Goal: Information Seeking & Learning: Learn about a topic

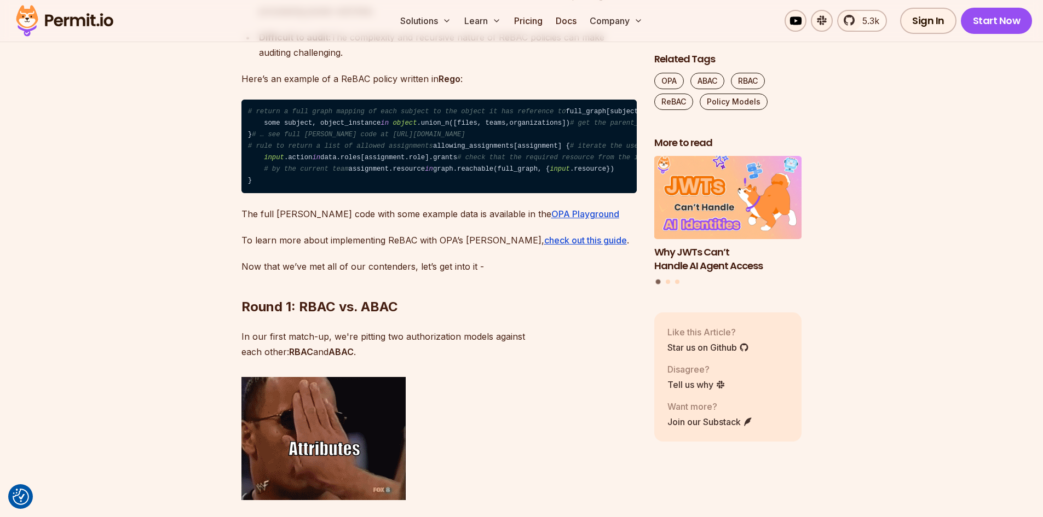
scroll to position [4599, 0]
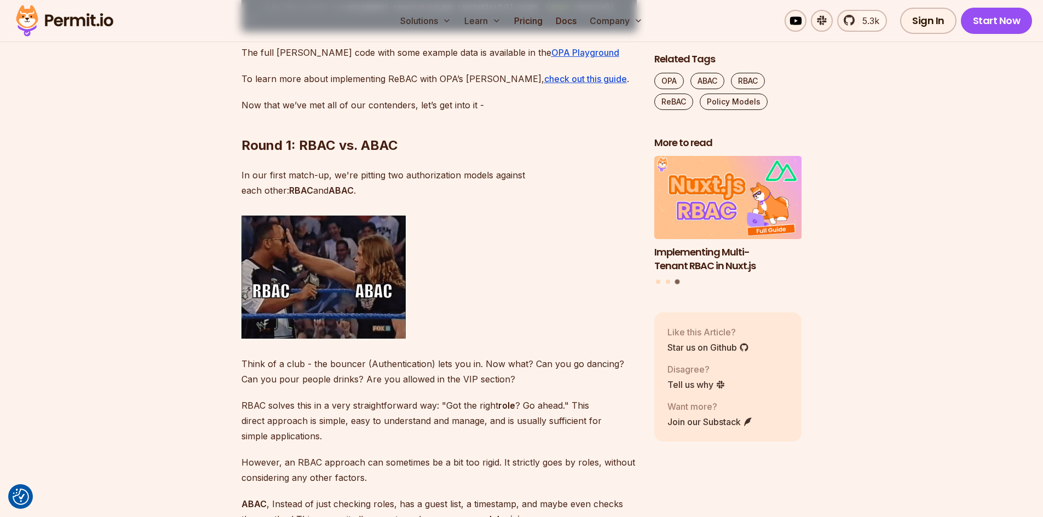
click at [907, 122] on section "Table of Contents Introduction: The Arena of Authorization Authorization is a c…" at bounding box center [521, 54] width 1043 height 8010
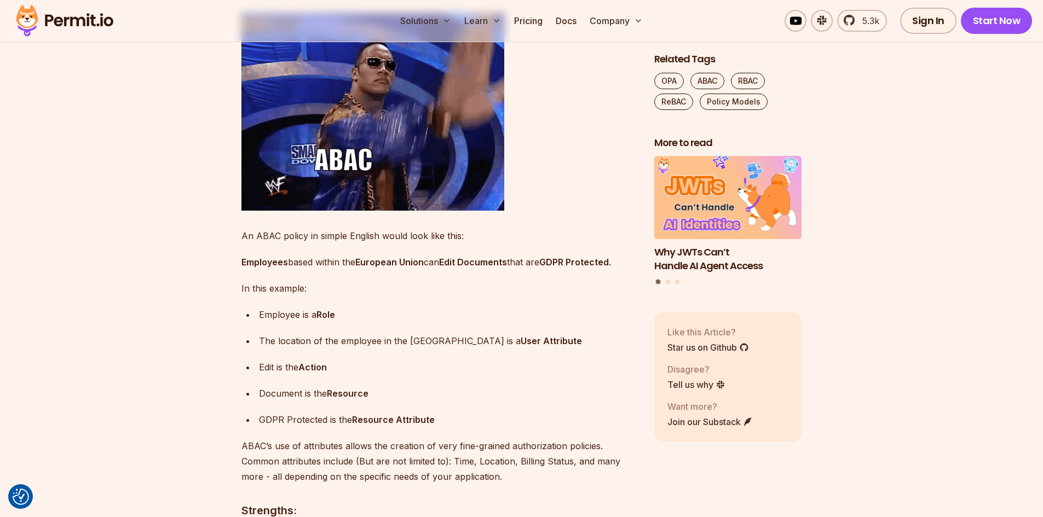
scroll to position [2518, 0]
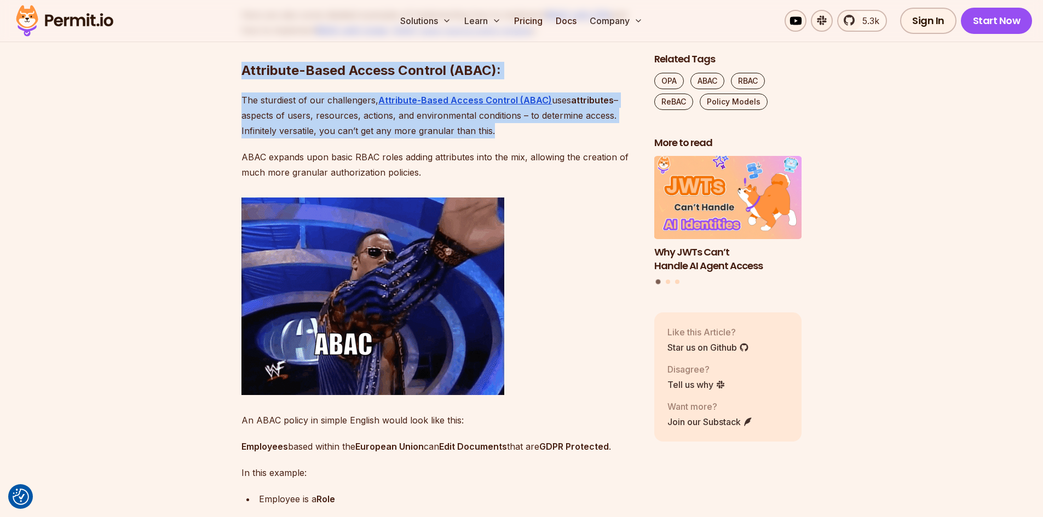
drag, startPoint x: 243, startPoint y: 106, endPoint x: 466, endPoint y: 226, distance: 253.0
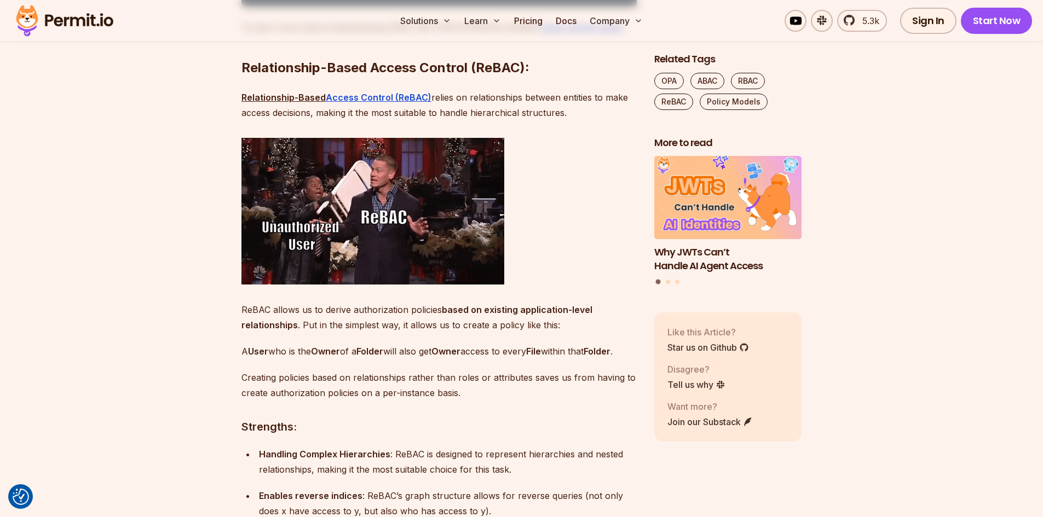
scroll to position [3832, 0]
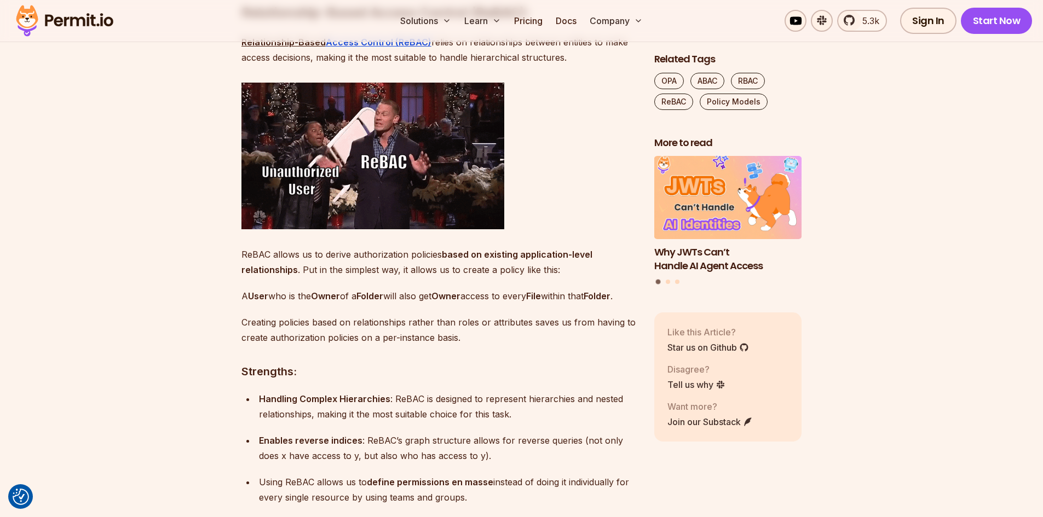
drag, startPoint x: 241, startPoint y: 189, endPoint x: 591, endPoint y: 230, distance: 352.8
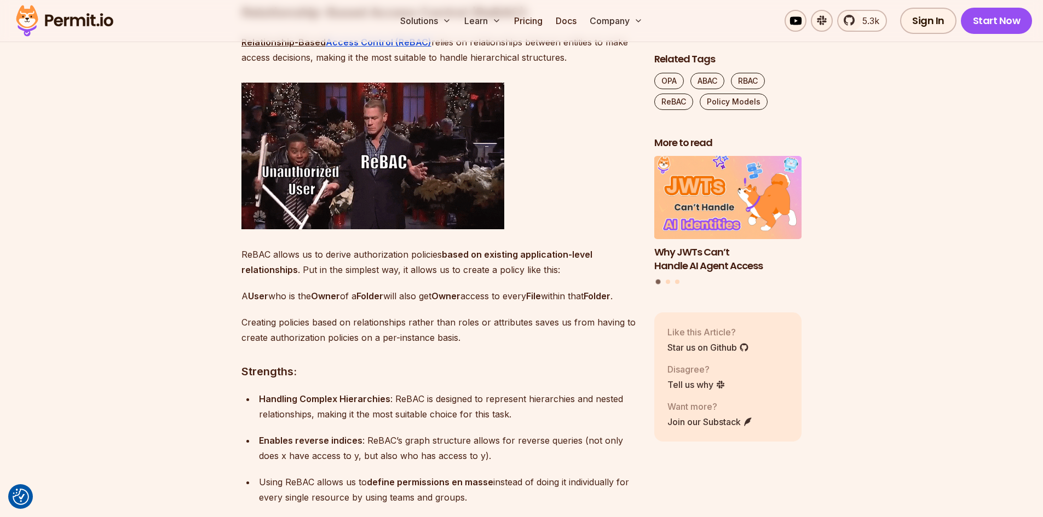
click at [561, 65] on p "Relationship-Based Access Control (ReBAC) relies on relationships between entit…" at bounding box center [438, 49] width 395 height 31
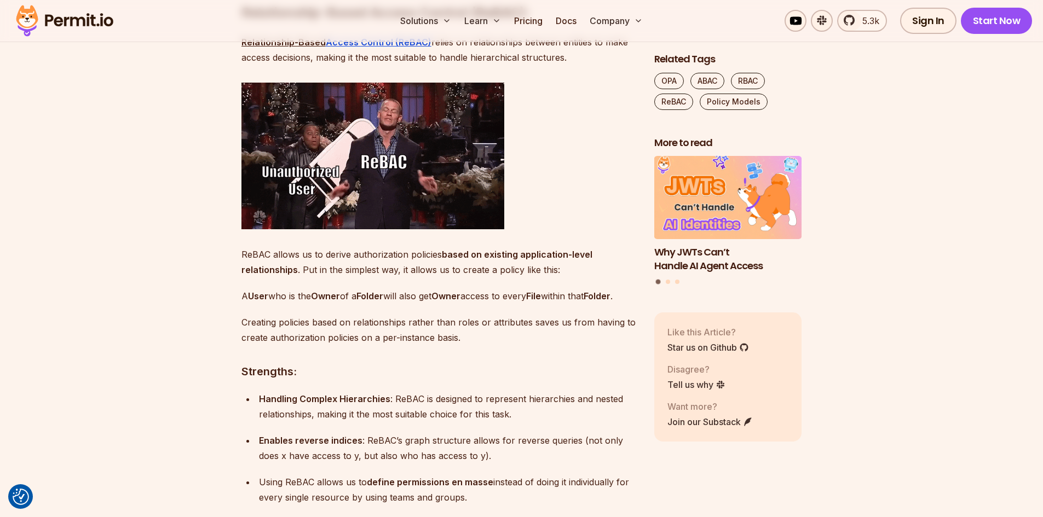
drag, startPoint x: 579, startPoint y: 233, endPoint x: 158, endPoint y: 177, distance: 424.7
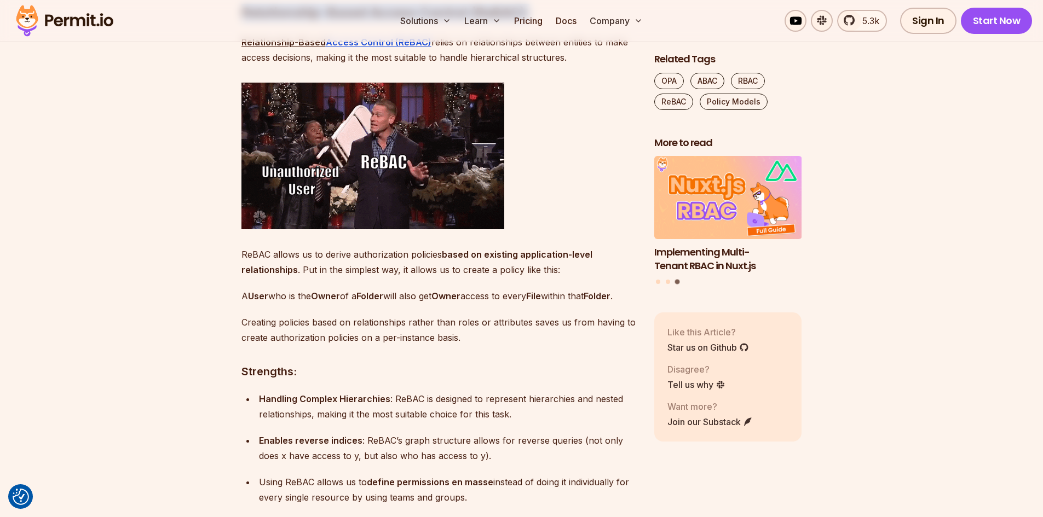
drag, startPoint x: 243, startPoint y: 181, endPoint x: 574, endPoint y: 238, distance: 336.0
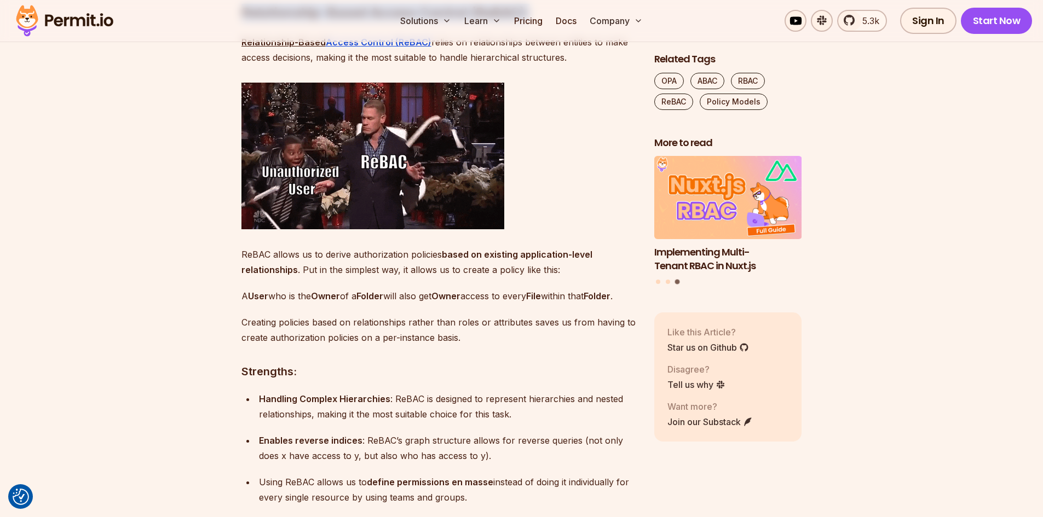
click at [549, 65] on p "Relationship-Based Access Control (ReBAC) relies on relationships between entit…" at bounding box center [438, 49] width 395 height 31
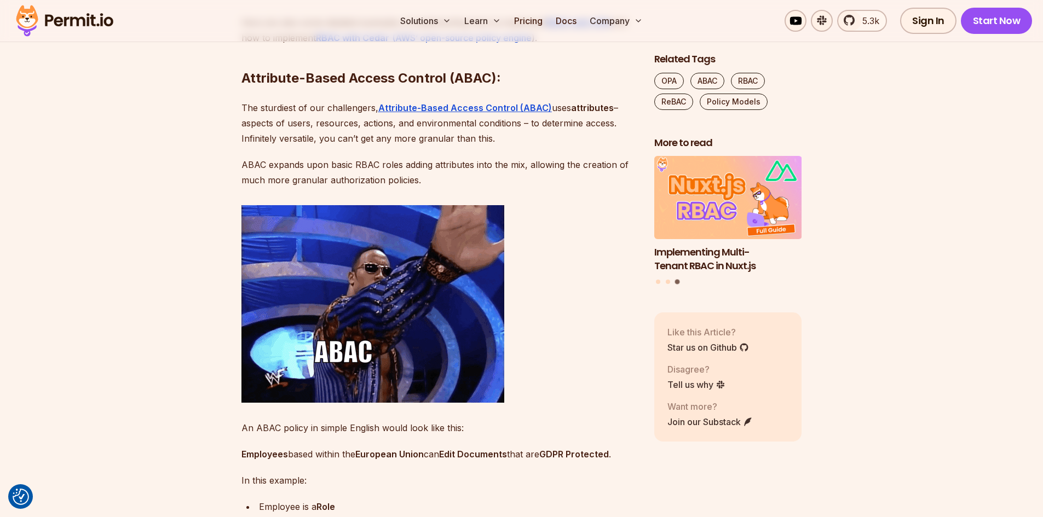
scroll to position [2409, 0]
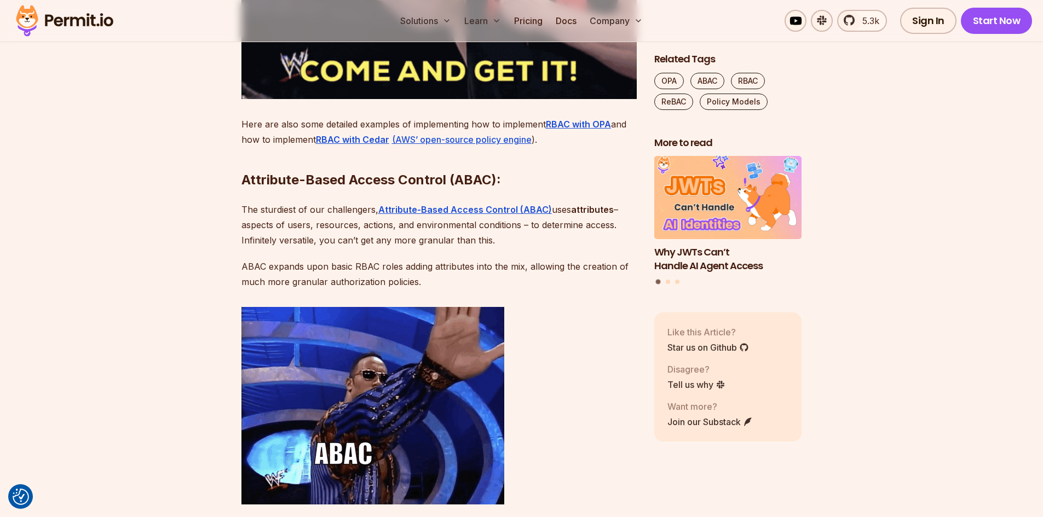
drag, startPoint x: 245, startPoint y: 217, endPoint x: 577, endPoint y: 219, distance: 331.8
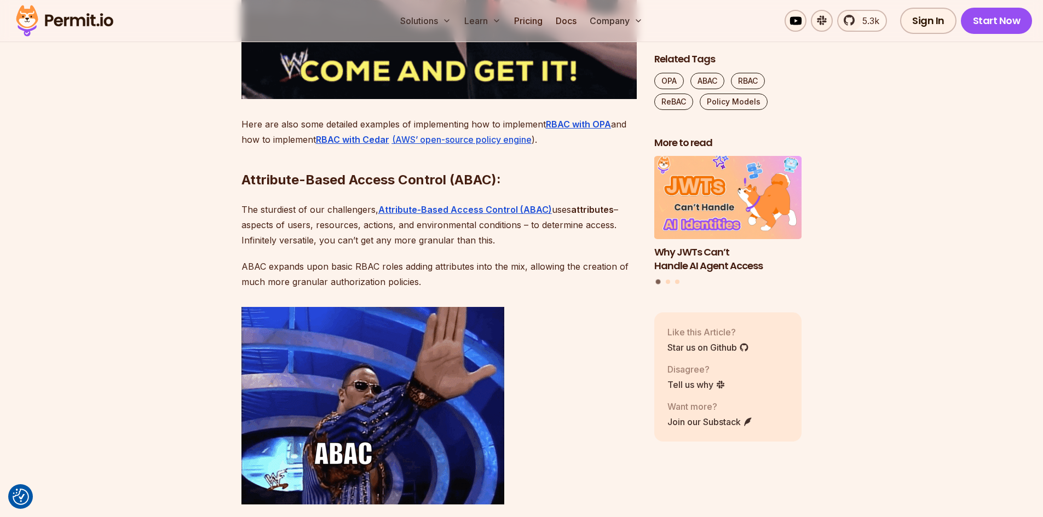
click at [577, 189] on h2 "Attribute-Based Access Control (ABAC):" at bounding box center [438, 158] width 395 height 61
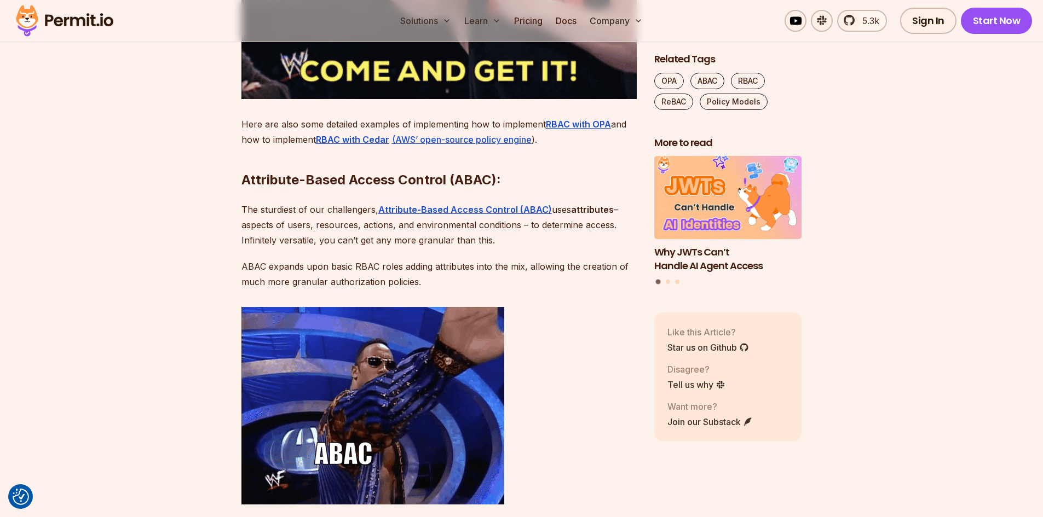
click at [353, 189] on h2 "Attribute-Based Access Control (ABAC):" at bounding box center [438, 158] width 395 height 61
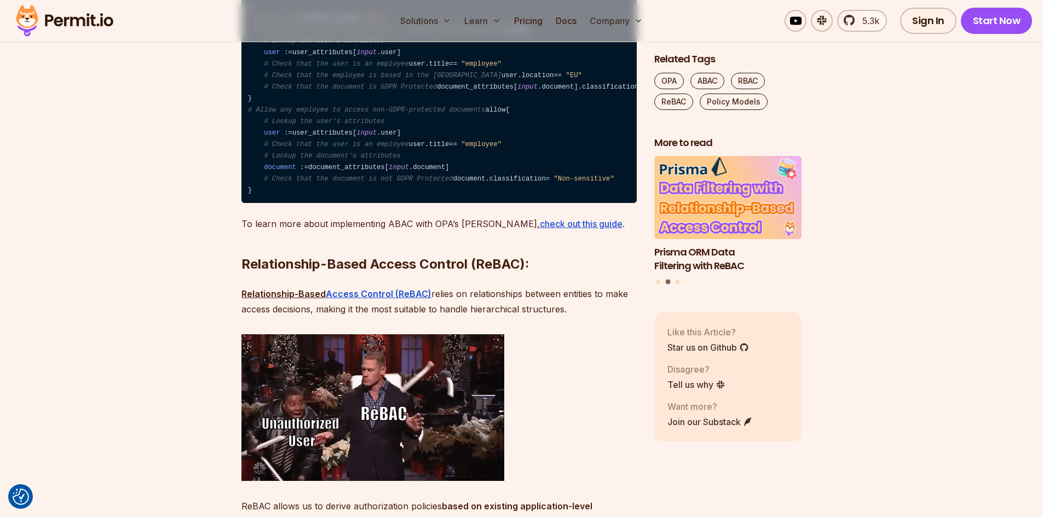
scroll to position [3723, 0]
